Goal: Task Accomplishment & Management: Complete application form

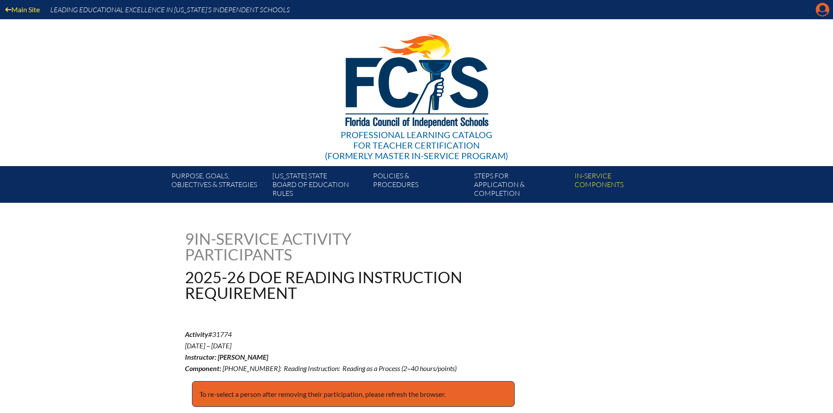
click at [820, 7] on icon "Manage account" at bounding box center [822, 10] width 14 height 14
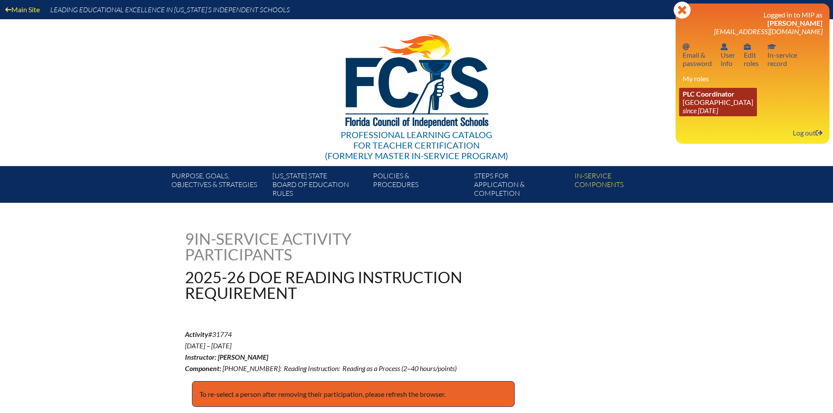
click at [707, 92] on span "PLC Coordinator" at bounding box center [708, 94] width 52 height 8
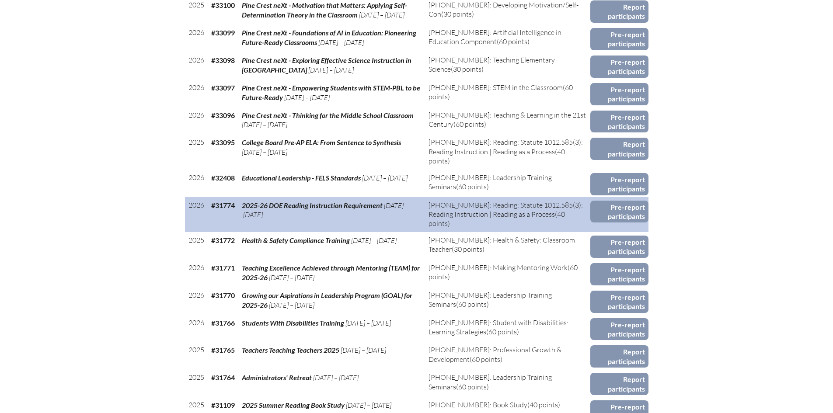
scroll to position [612, 0]
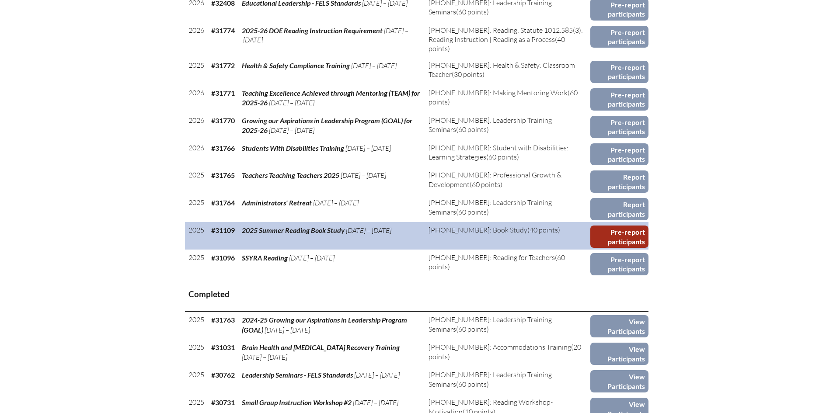
click at [614, 235] on link "Pre-report participants" at bounding box center [619, 236] width 58 height 22
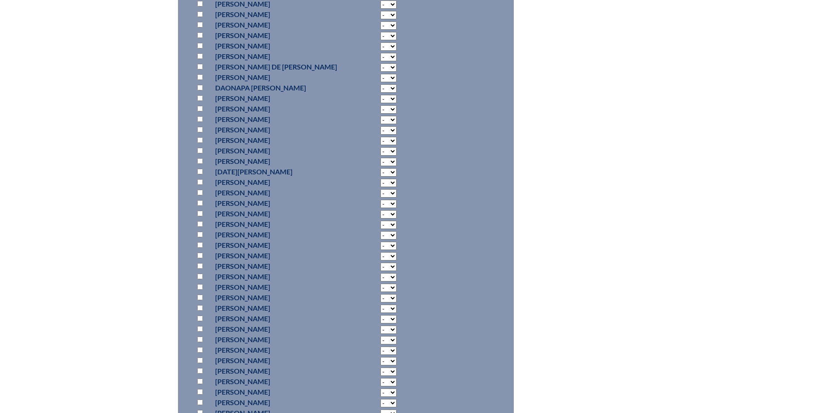
scroll to position [1442, 0]
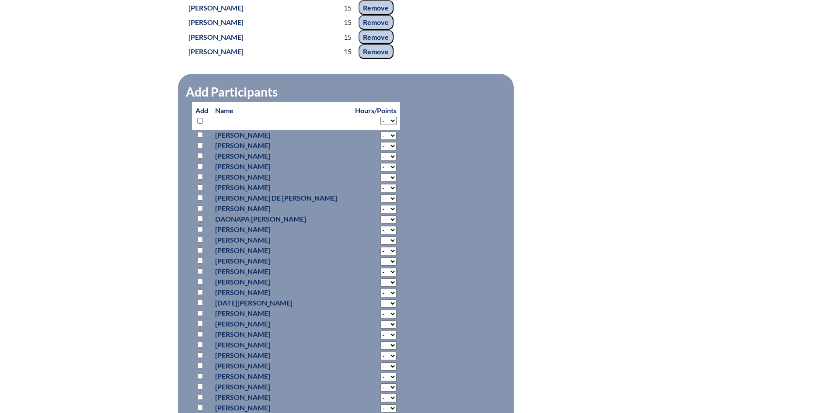
click at [380, 125] on select "- 2 3 4 5 6 7 8 9 10 11 12 13 14 15 16 17 18" at bounding box center [388, 121] width 16 height 8
select select "15"
click at [380, 125] on select "- 2 3 4 5 6 7 8 9 10 11 12 13 14 15 16 17 18" at bounding box center [388, 121] width 16 height 8
select select "15"
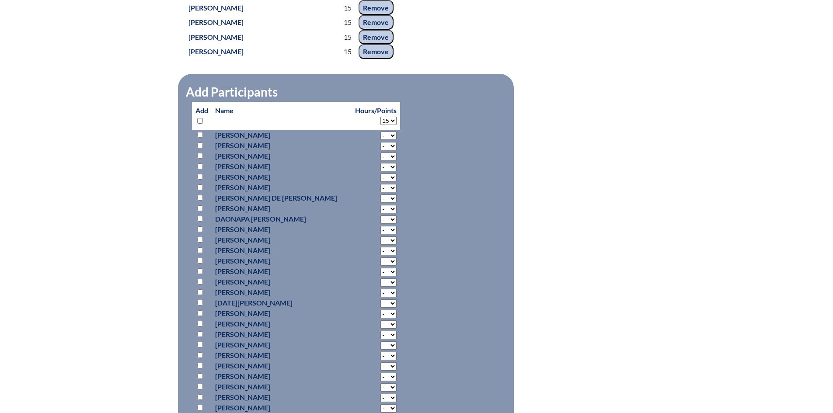
select select "15"
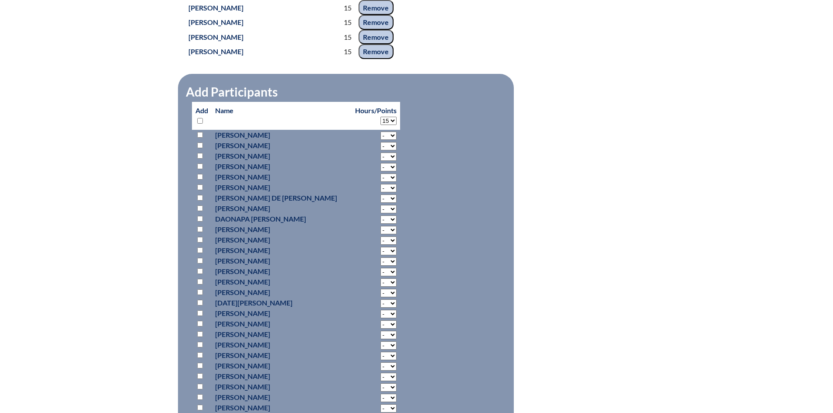
select select "15"
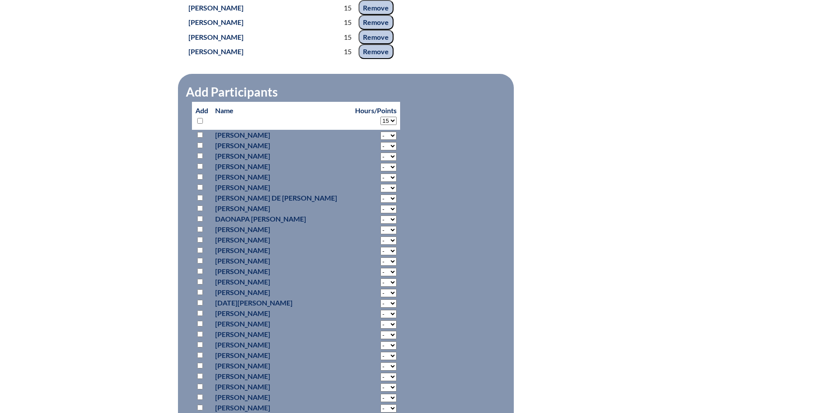
select select "15"
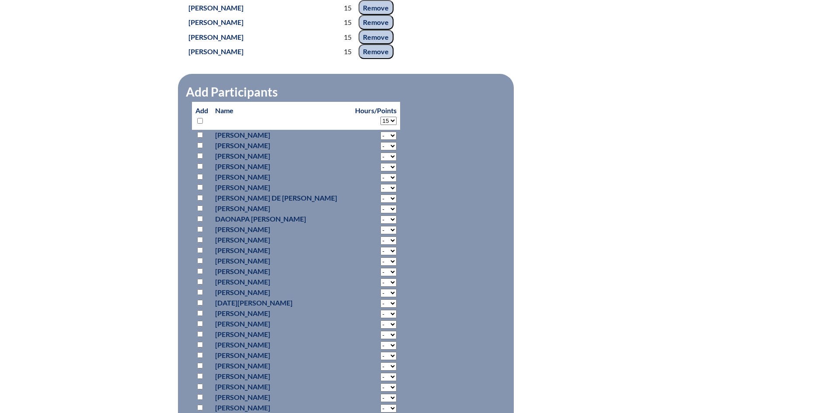
select select "15"
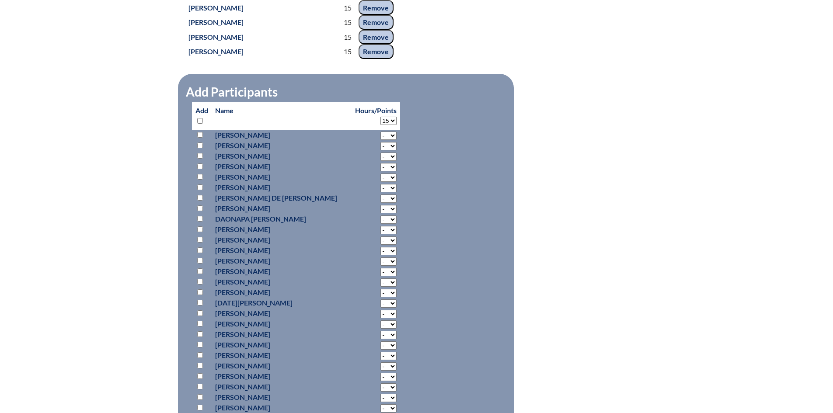
select select "15"
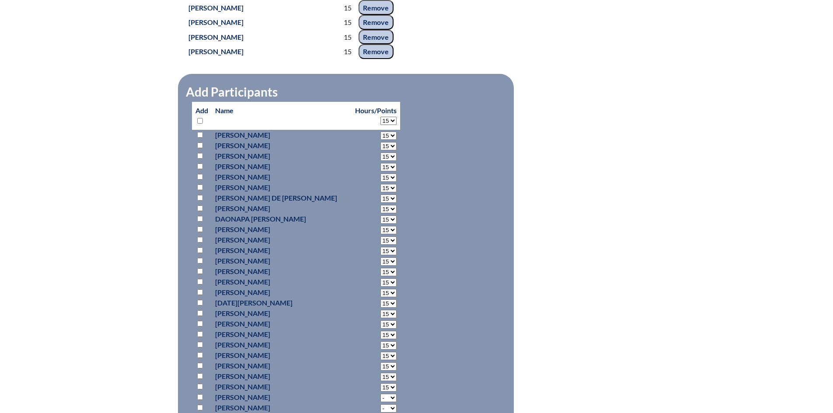
select select "15"
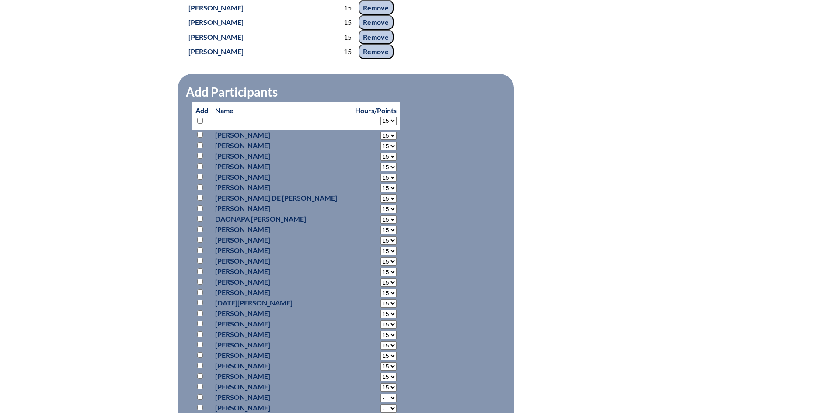
select select "15"
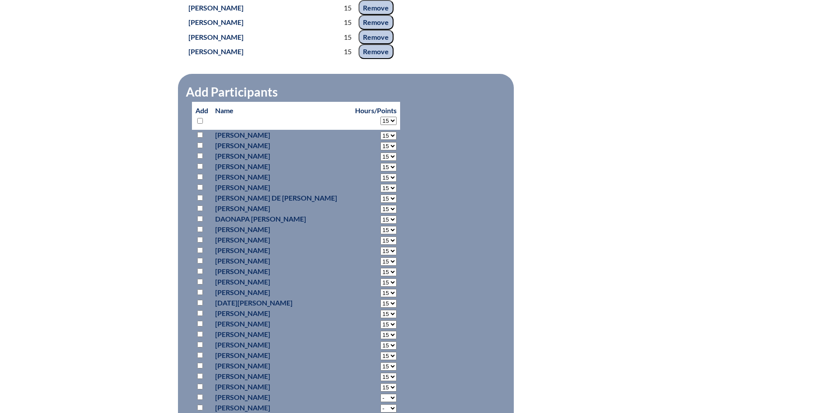
select select "15"
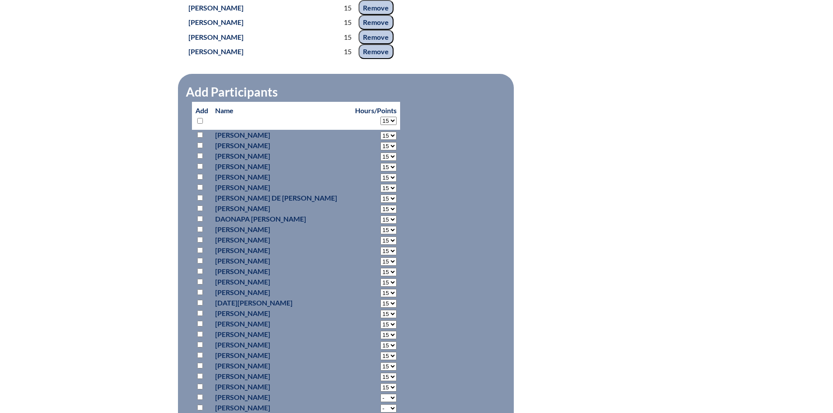
select select "15"
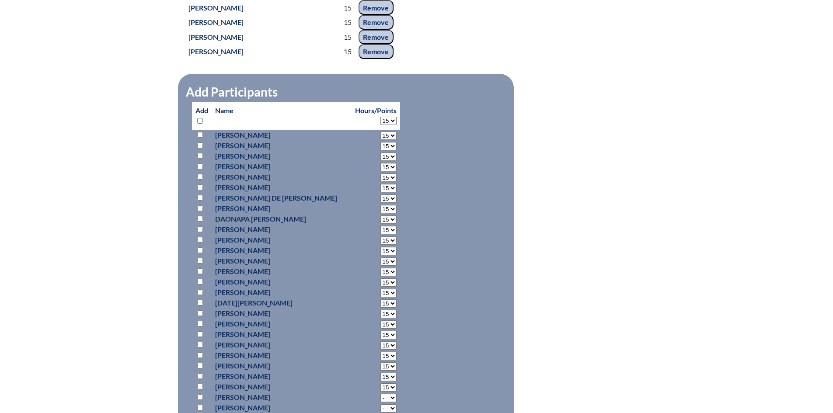
select select "15"
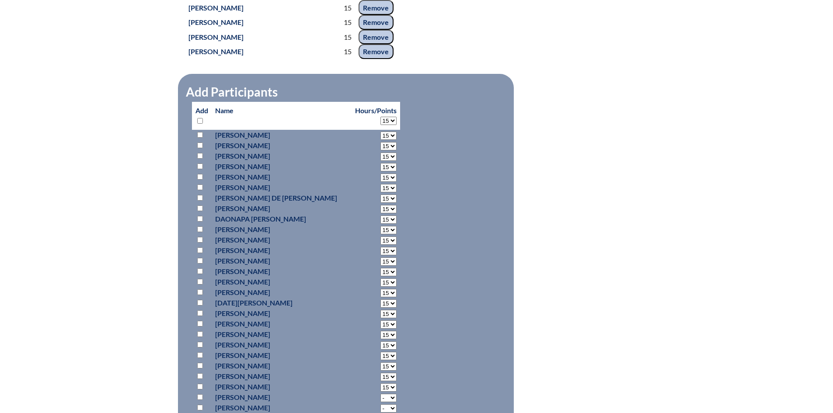
select select "15"
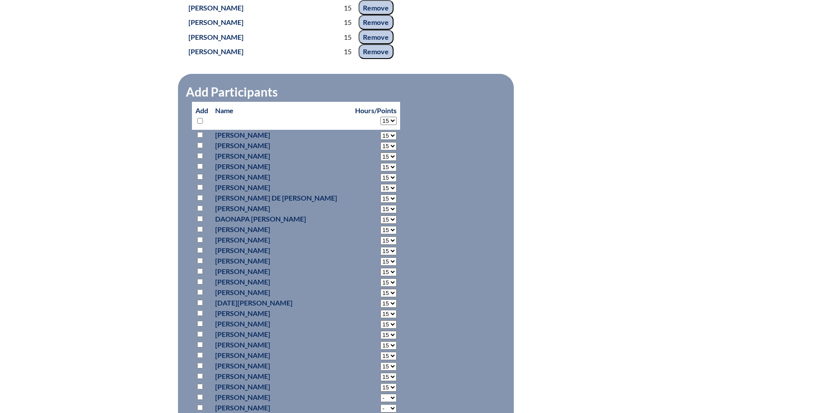
select select "15"
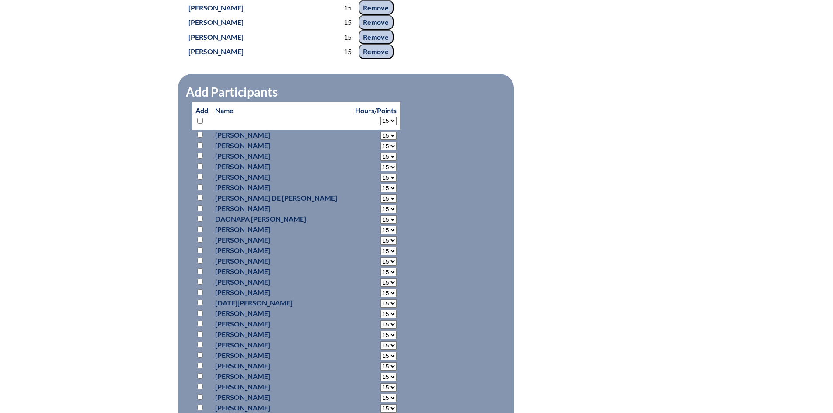
select select "15"
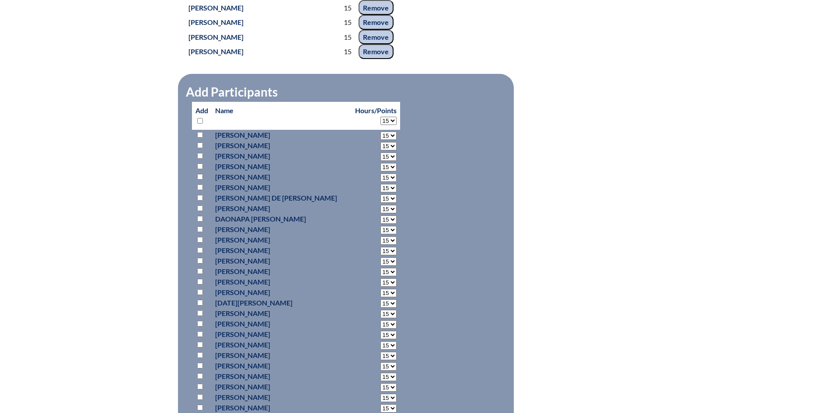
select select "15"
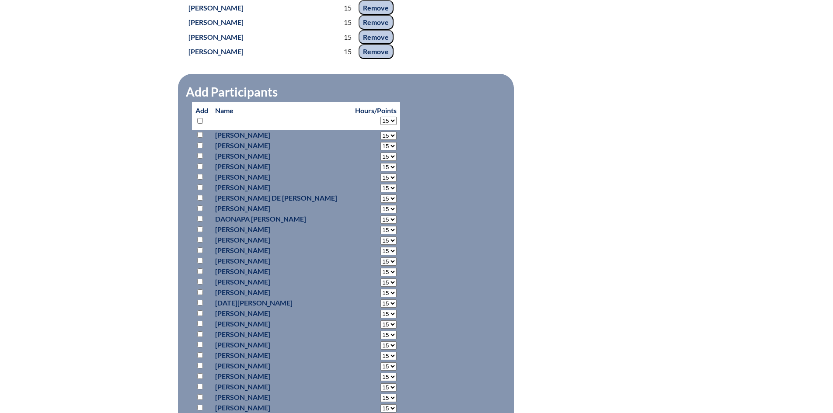
select select "15"
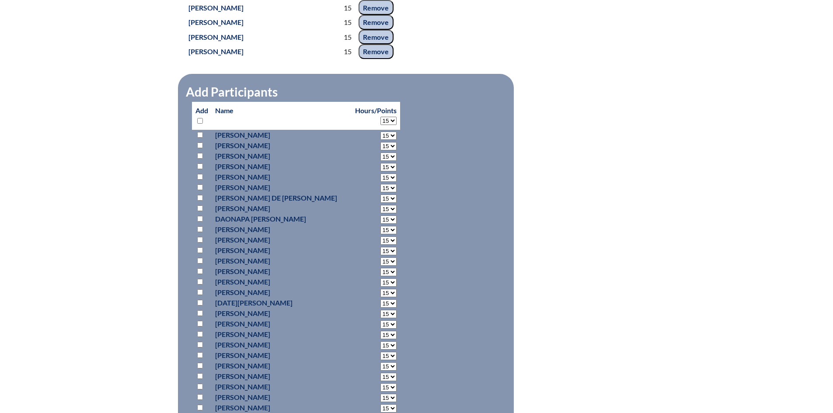
select select "15"
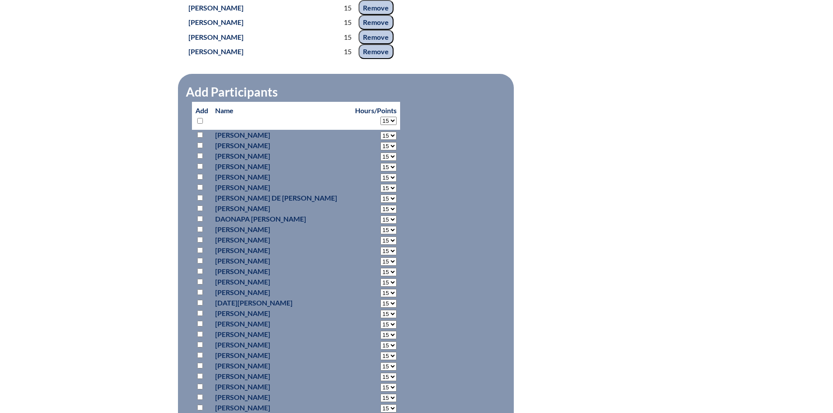
select select "15"
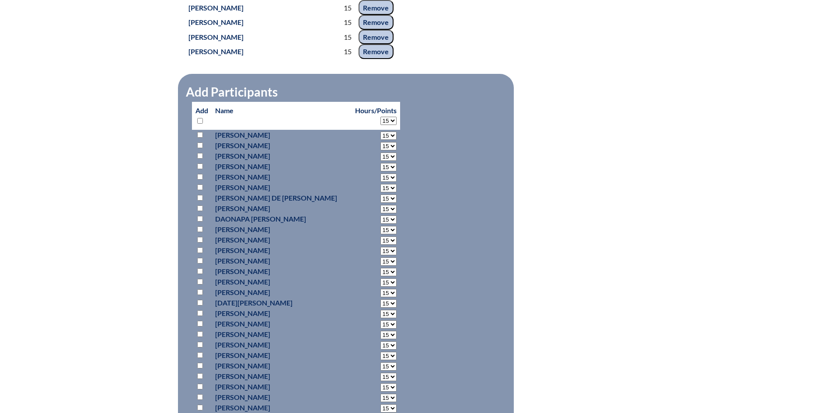
select select "15"
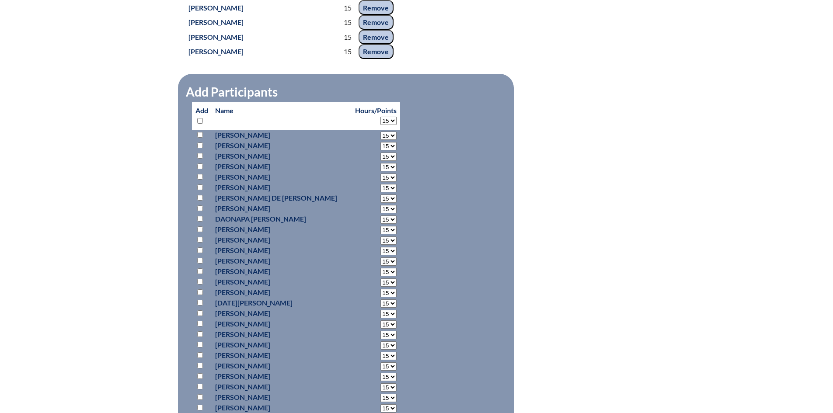
select select "15"
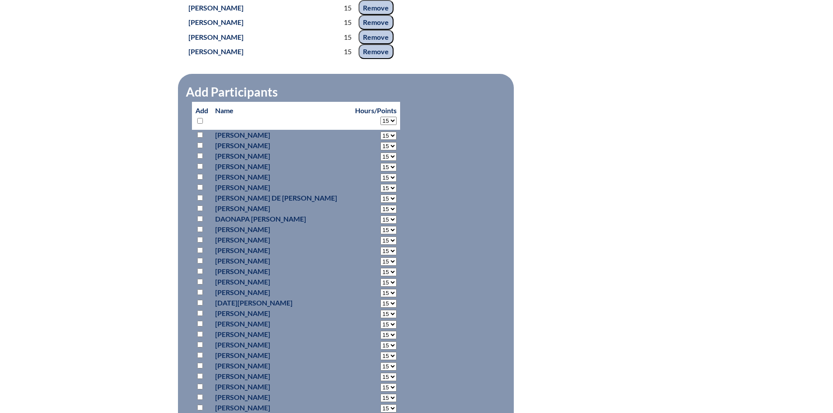
select select "15"
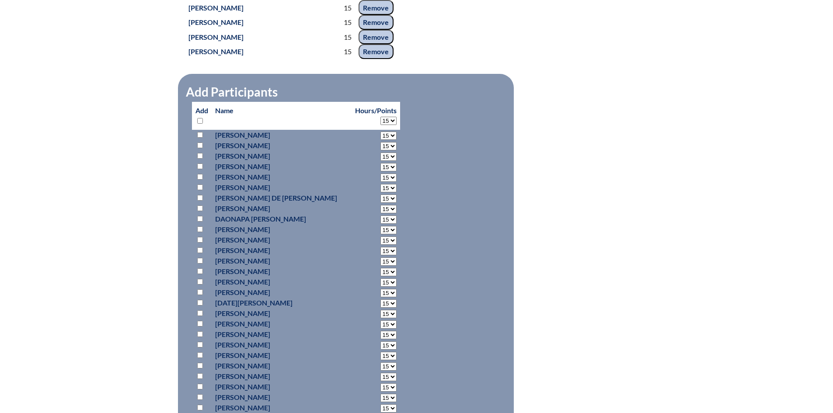
select select "15"
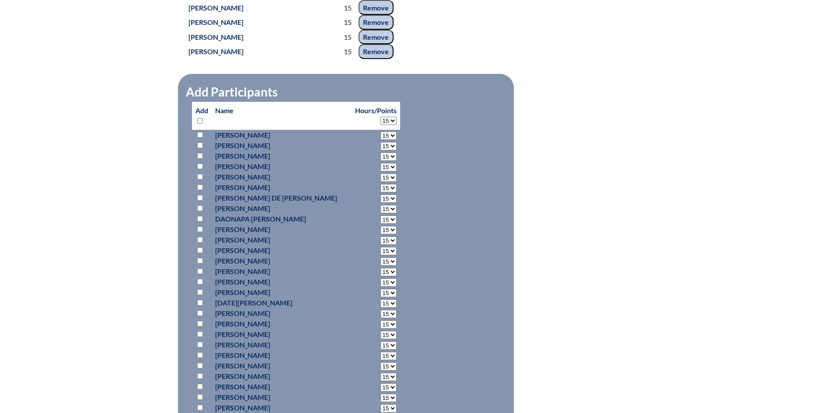
select select "15"
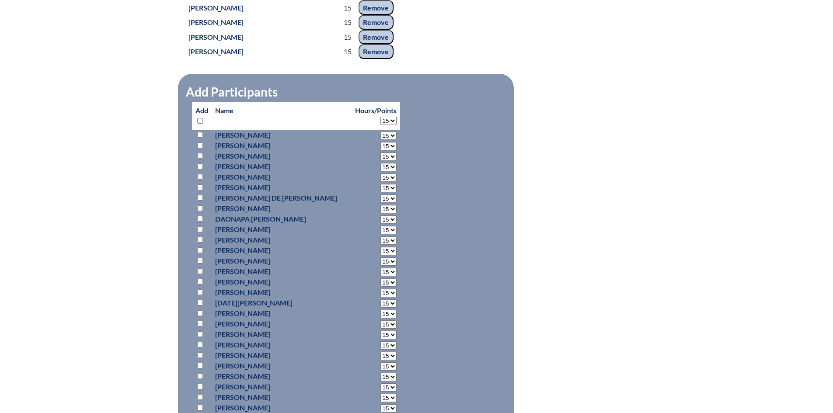
select select "15"
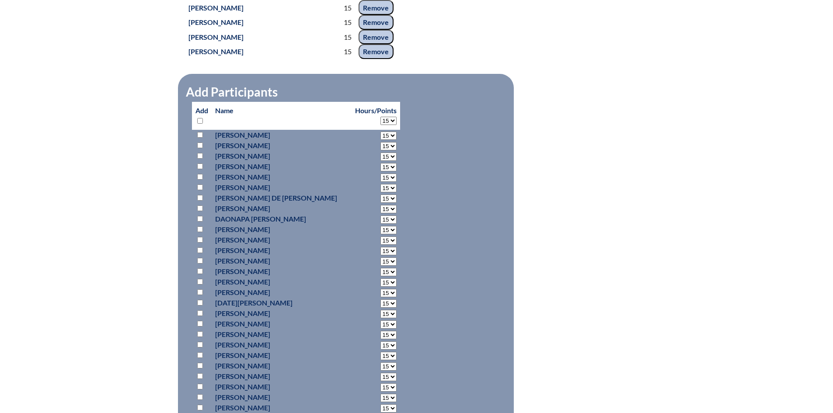
select select "15"
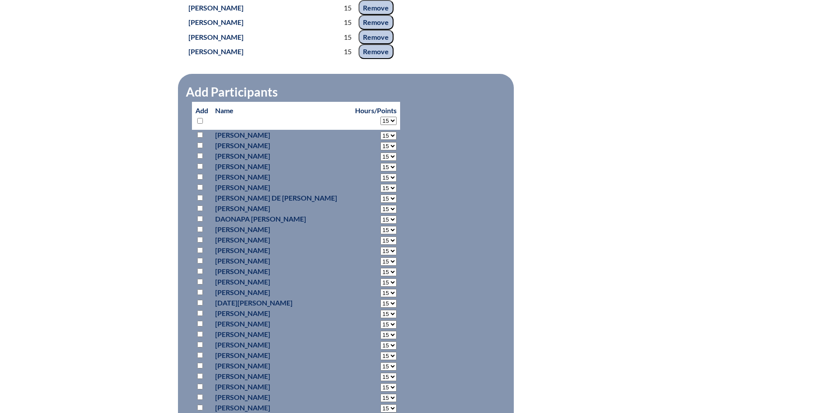
select select "15"
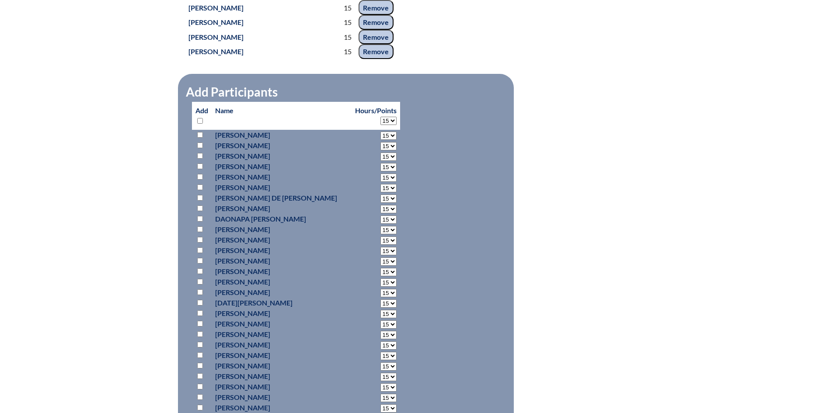
select select "15"
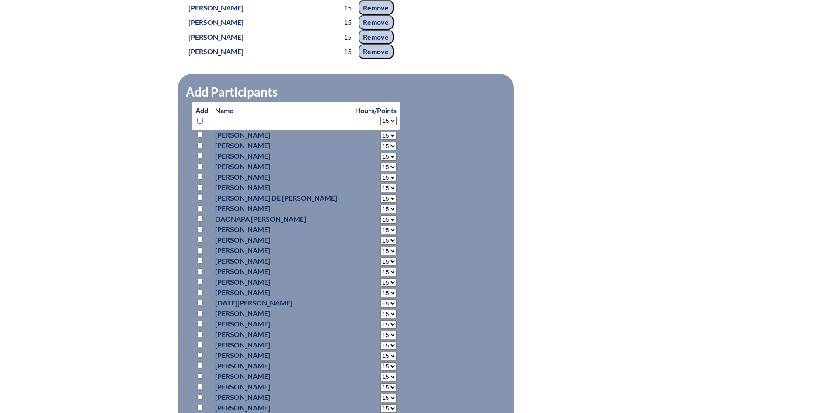
select select "15"
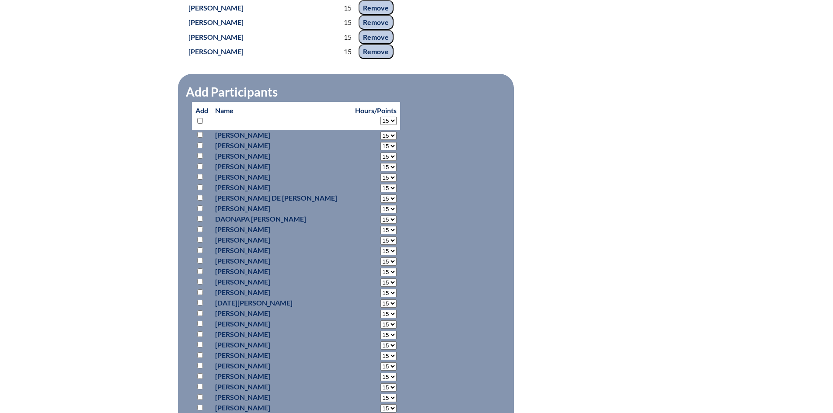
select select "15"
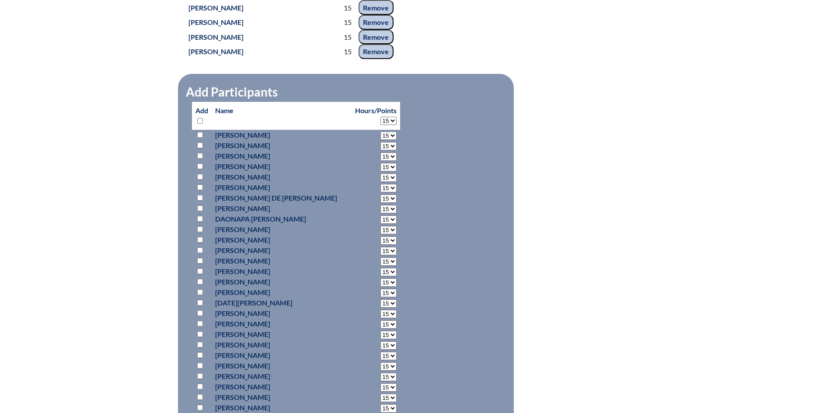
select select "15"
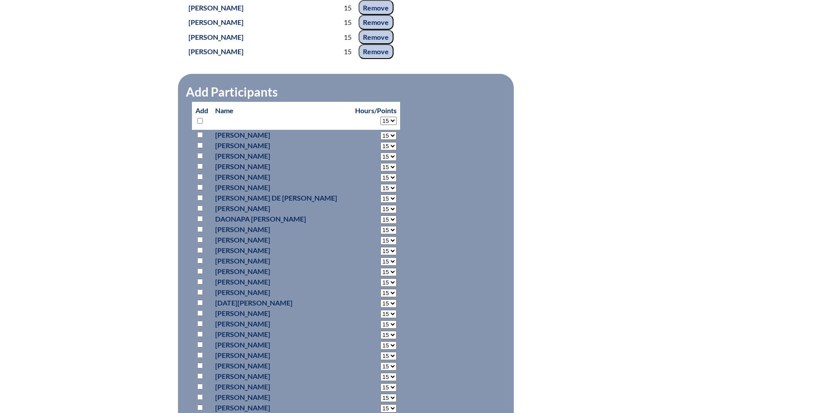
select select "15"
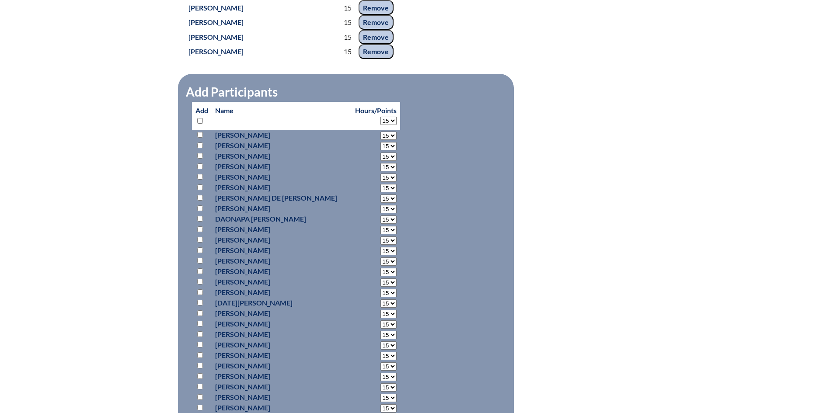
select select "15"
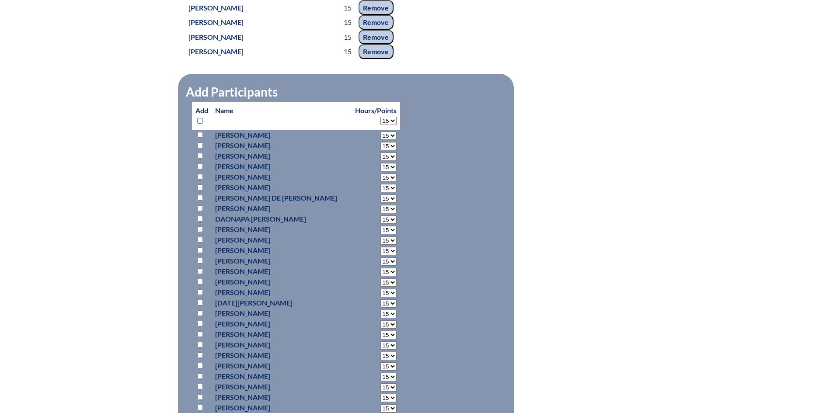
select select "15"
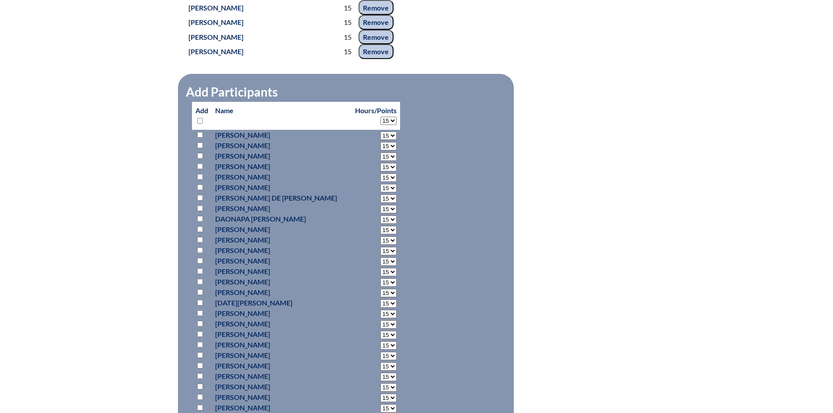
select select "15"
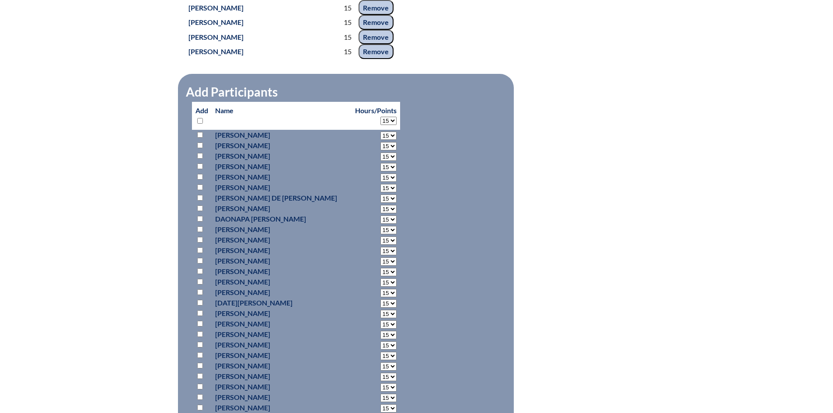
select select "15"
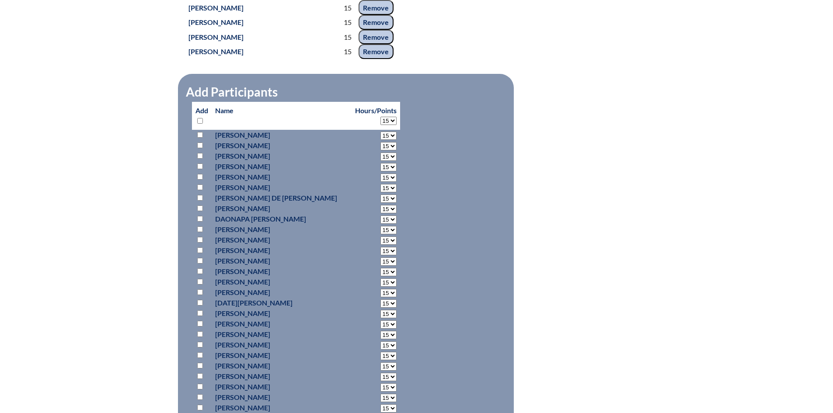
select select "15"
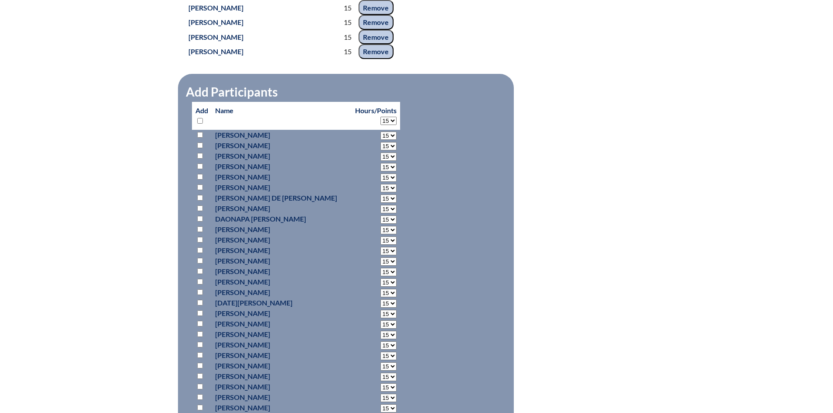
select select "15"
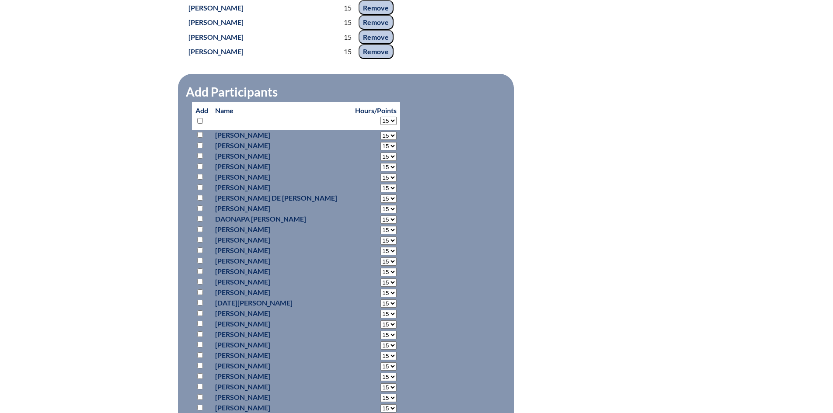
select select "15"
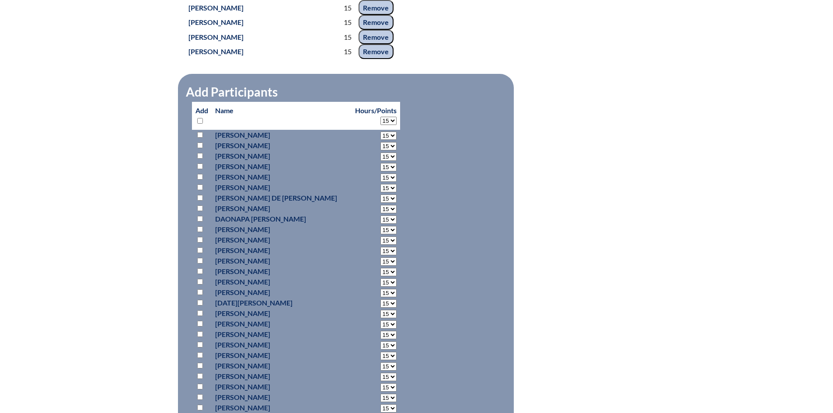
select select "15"
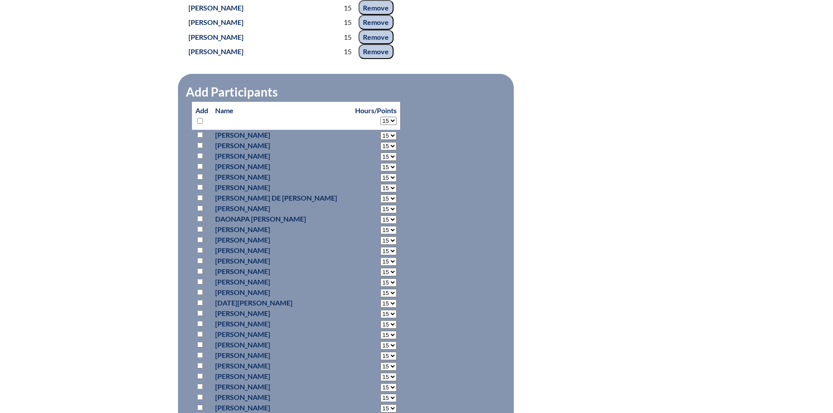
select select "15"
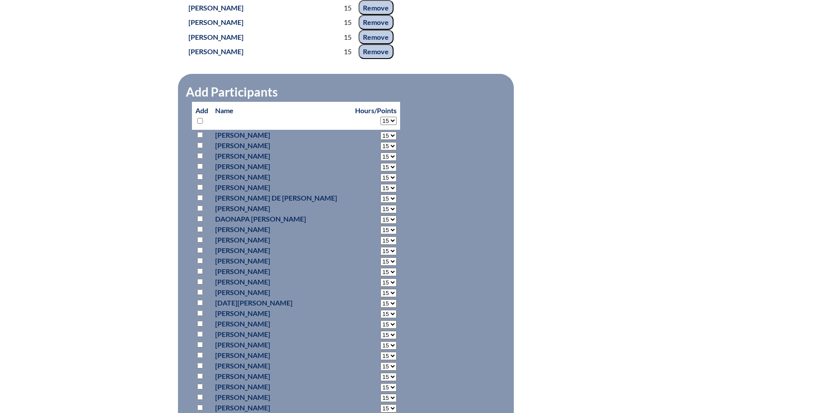
select select "15"
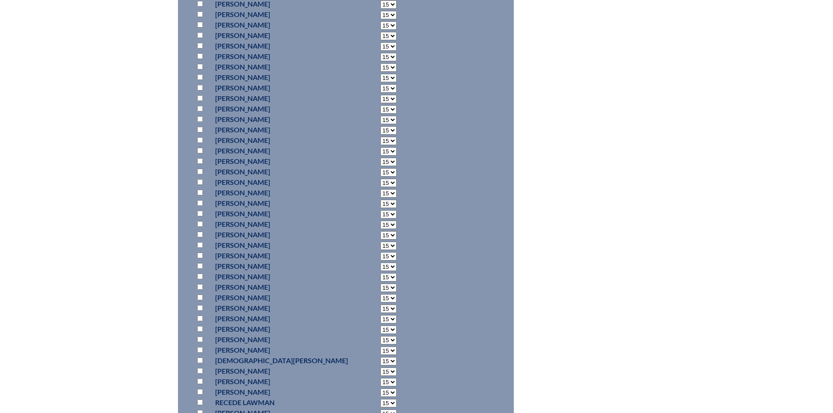
scroll to position [3584, 0]
click at [200, 272] on input "checkbox" at bounding box center [200, 270] width 6 height 6
click at [200, 152] on input "checkbox" at bounding box center [200, 149] width 6 height 6
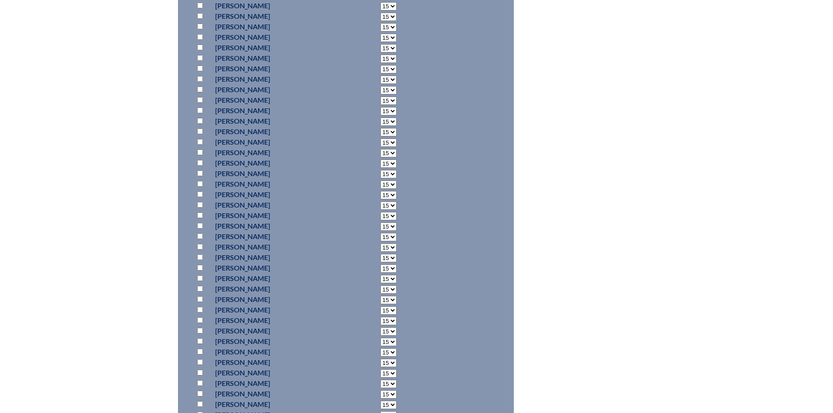
click at [198, 250] on input "checkbox" at bounding box center [200, 247] width 6 height 6
click at [201, 283] on input "checkbox" at bounding box center [200, 280] width 6 height 6
click at [200, 148] on input "checkbox" at bounding box center [200, 145] width 6 height 6
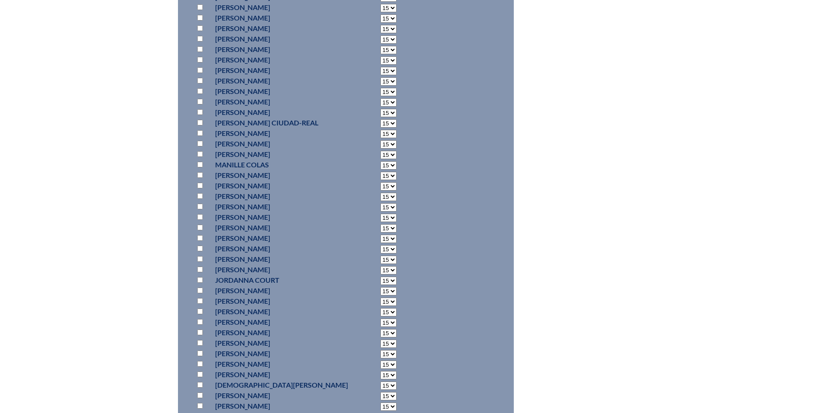
scroll to position [2077, 0]
click at [200, 237] on input "checkbox" at bounding box center [200, 235] width 6 height 6
click at [200, 127] on input "checkbox" at bounding box center [200, 124] width 6 height 6
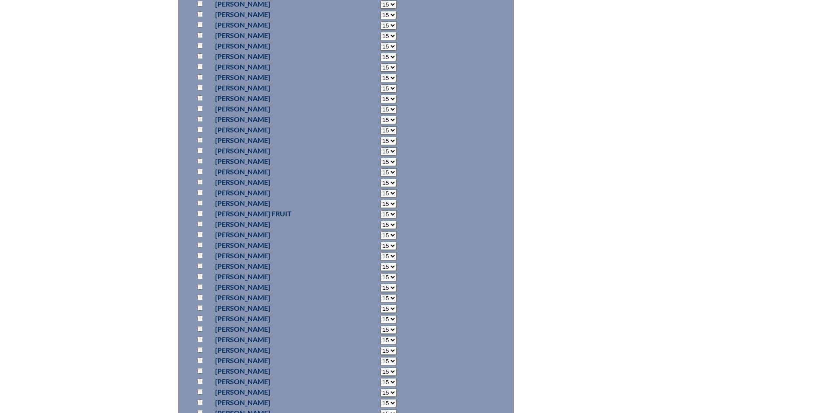
click at [198, 321] on input "checkbox" at bounding box center [200, 319] width 6 height 6
click at [199, 276] on input "checkbox" at bounding box center [200, 273] width 6 height 6
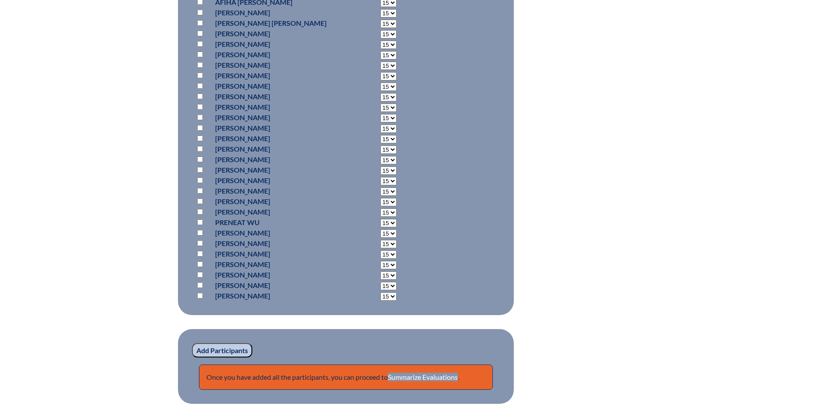
scroll to position [6168, 0]
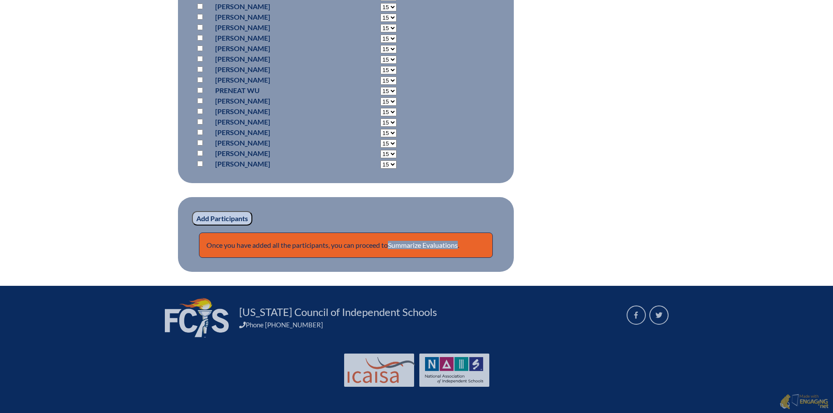
click at [229, 219] on input "Add Participants" at bounding box center [222, 218] width 60 height 15
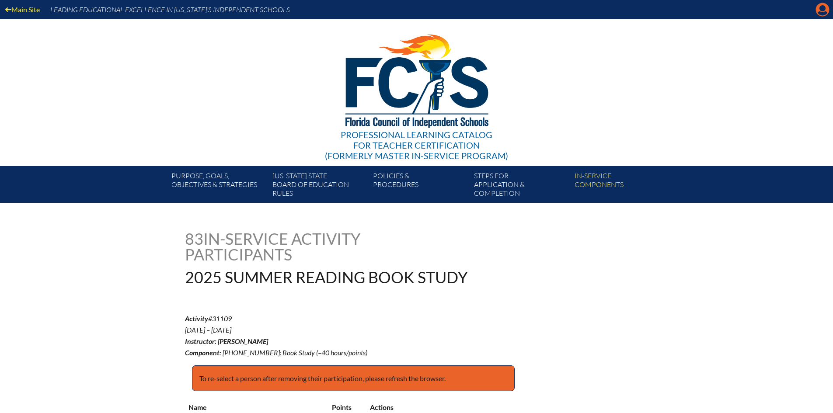
click at [822, 8] on icon "Manage account" at bounding box center [822, 10] width 14 height 14
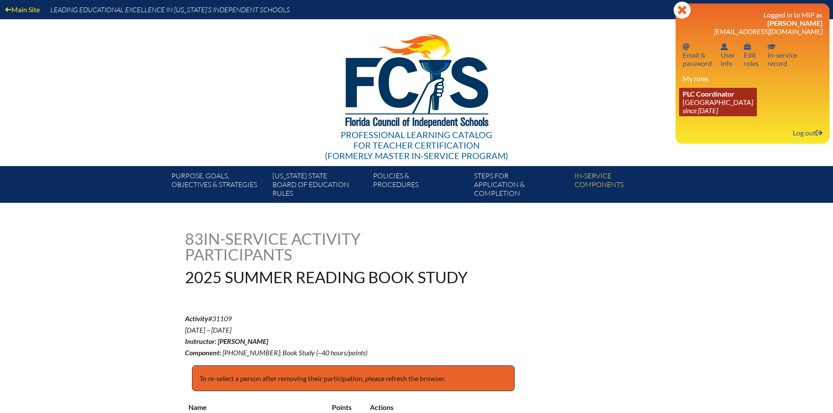
click at [710, 112] on icon "since [DATE]" at bounding box center [699, 110] width 35 height 8
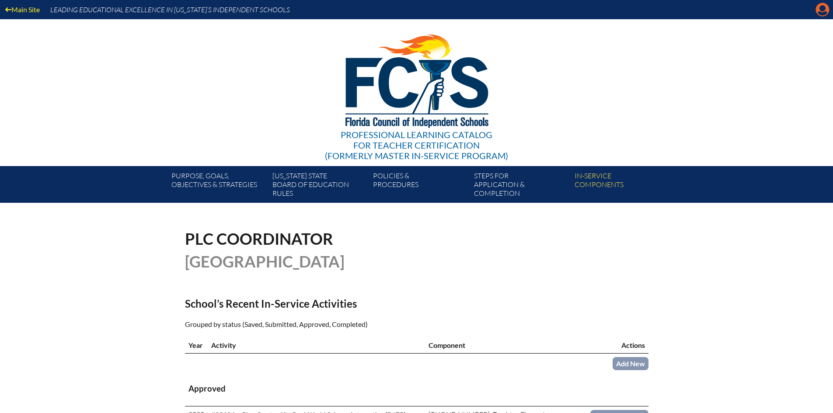
click at [818, 12] on icon "Manage account" at bounding box center [822, 10] width 14 height 14
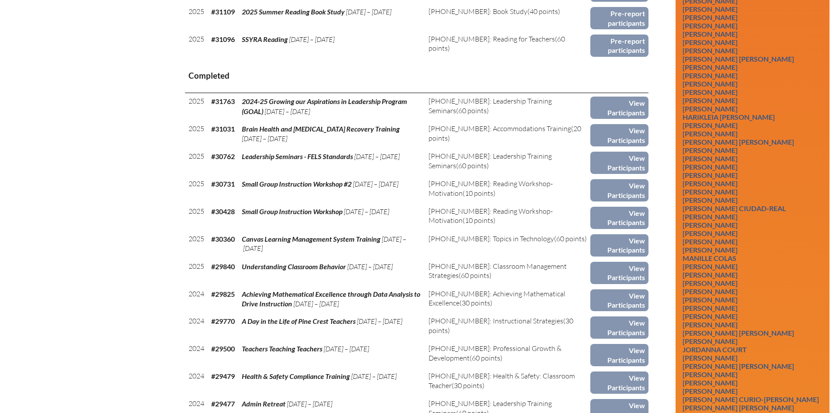
scroll to position [699, 0]
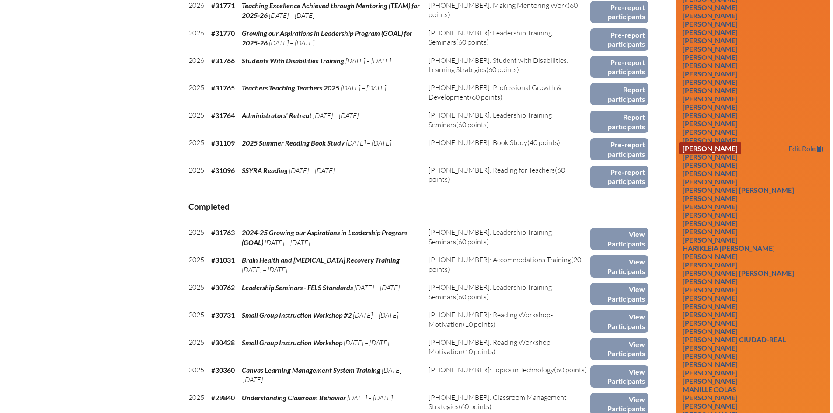
click at [724, 154] on link "[PERSON_NAME]" at bounding box center [710, 148] width 62 height 12
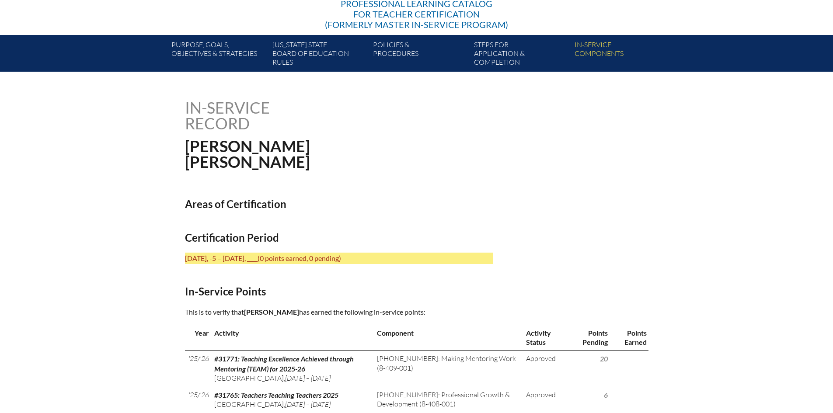
scroll to position [305, 0]
